Goal: Information Seeking & Learning: Find specific fact

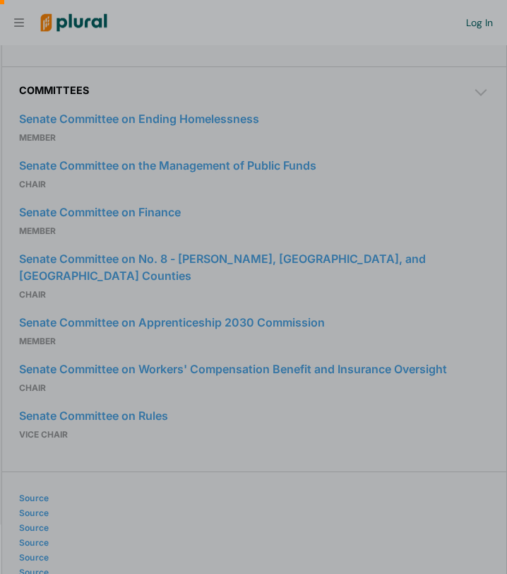
scroll to position [0, 14]
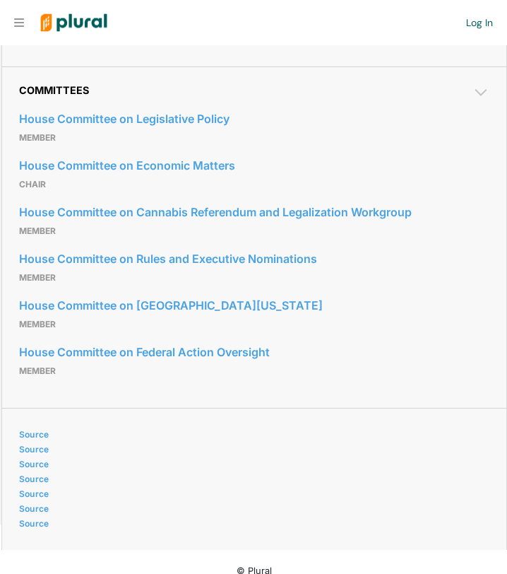
scroll to position [683, 0]
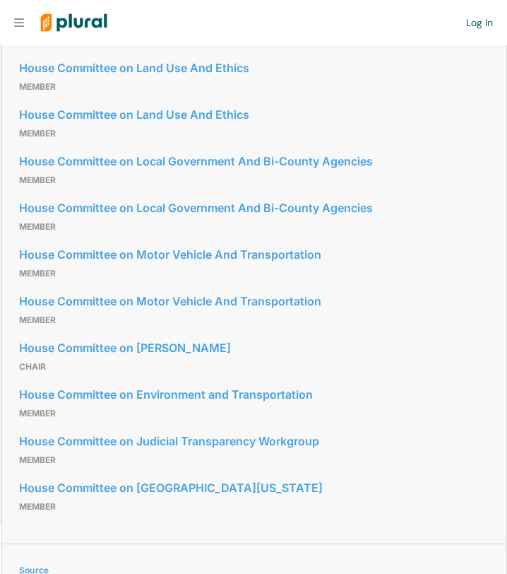
scroll to position [747, 0]
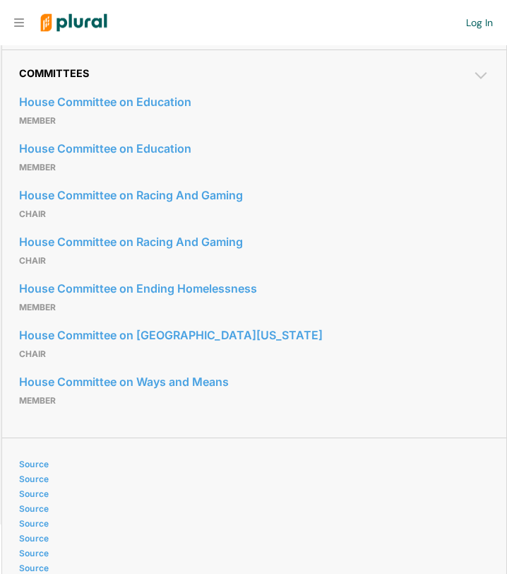
scroll to position [705, 0]
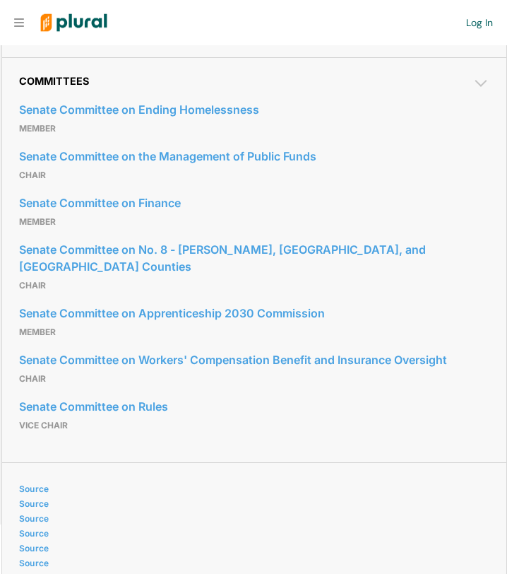
scroll to position [784, 0]
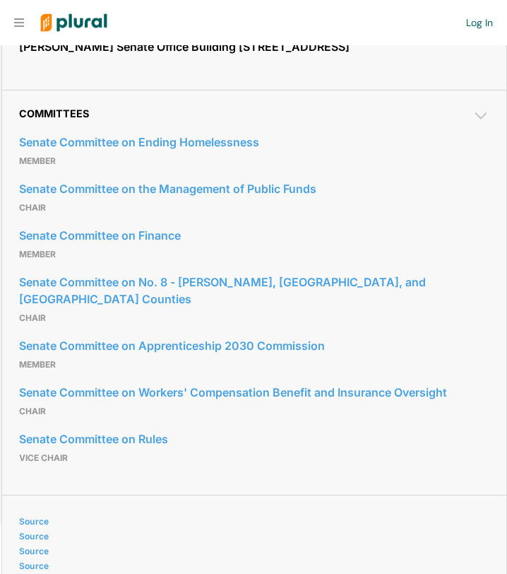
scroll to position [669, 0]
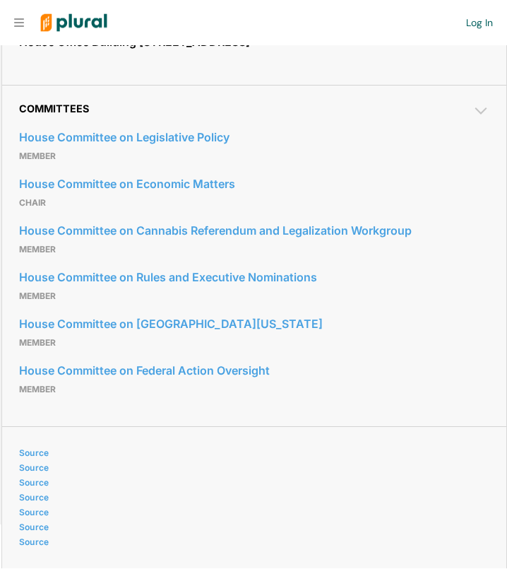
scroll to position [701, 0]
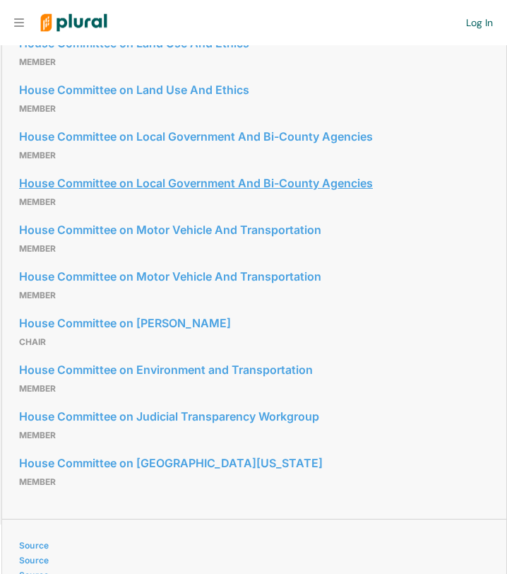
scroll to position [759, 0]
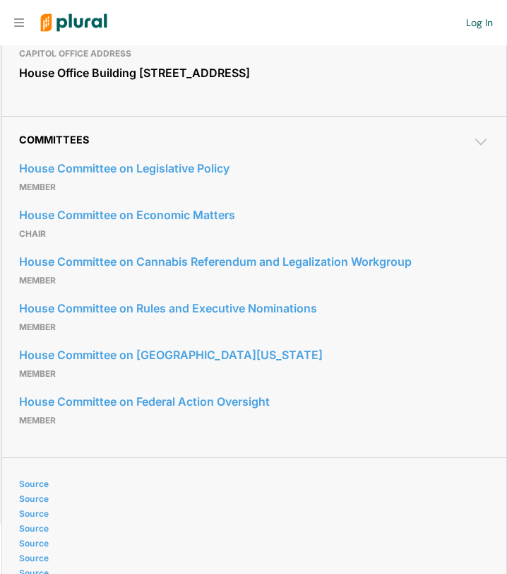
scroll to position [686, 0]
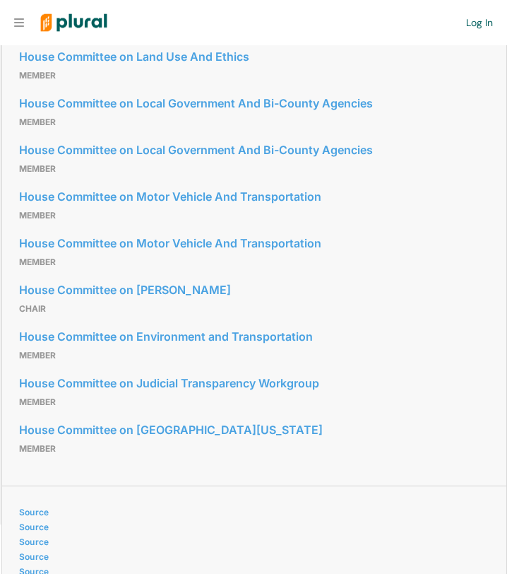
scroll to position [813, 0]
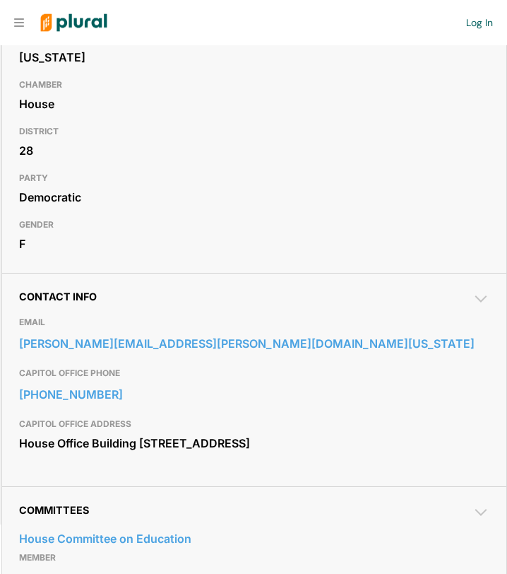
scroll to position [231, 0]
